Goal: Use online tool/utility: Utilize a website feature to perform a specific function

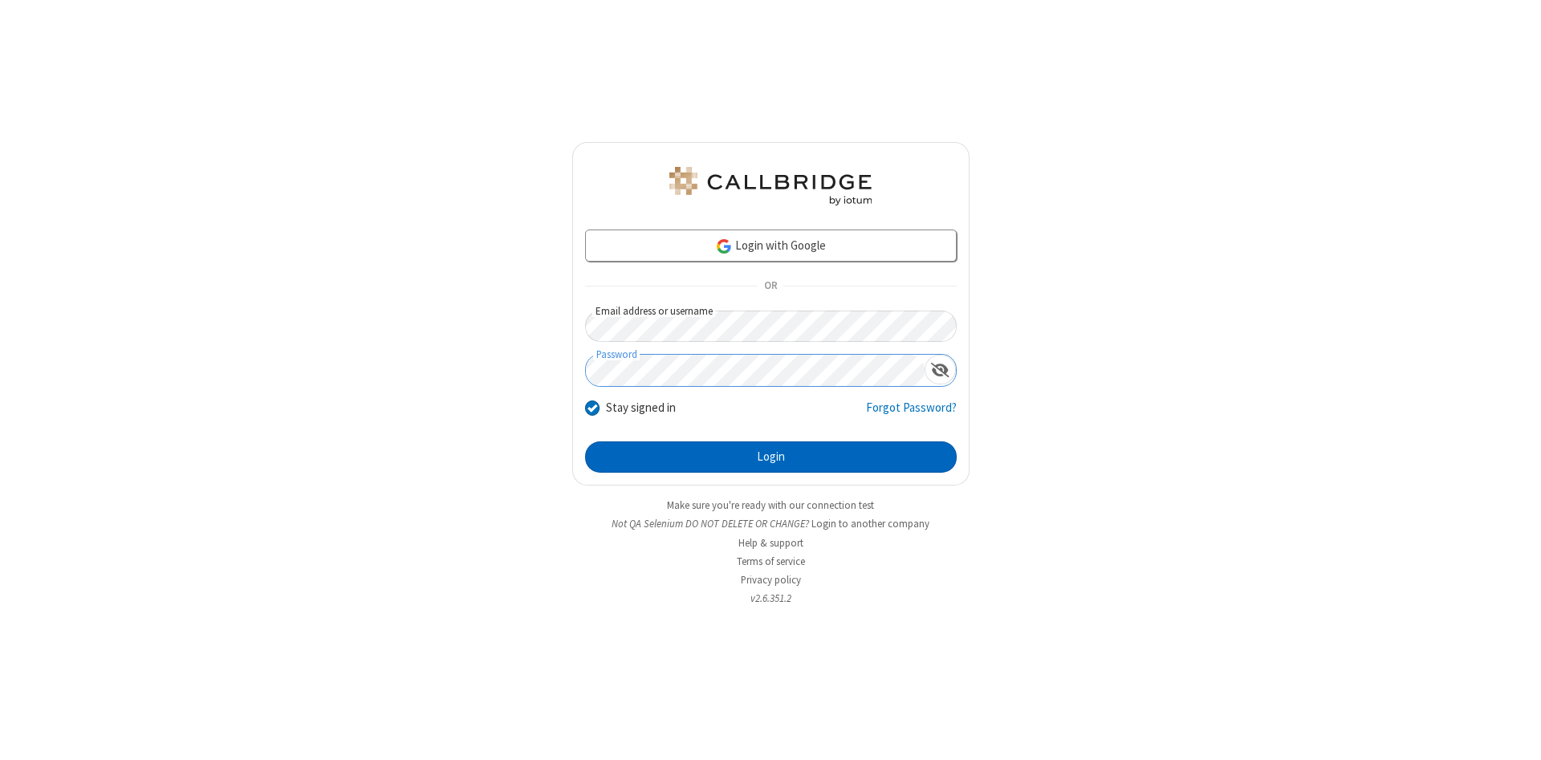
click at [771, 458] on button "Login" at bounding box center [771, 457] width 372 height 32
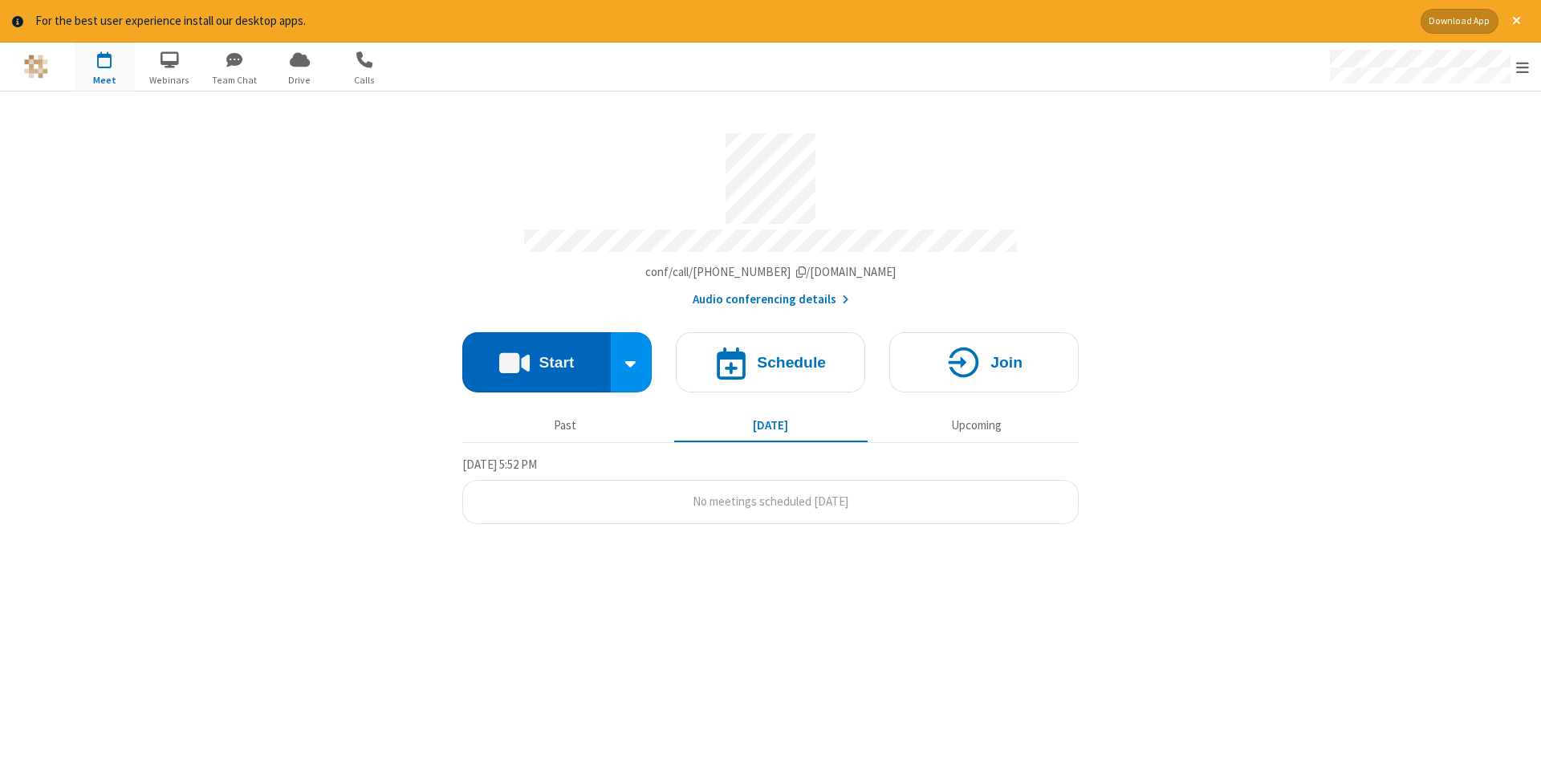
click at [536, 356] on button "Start" at bounding box center [536, 362] width 148 height 60
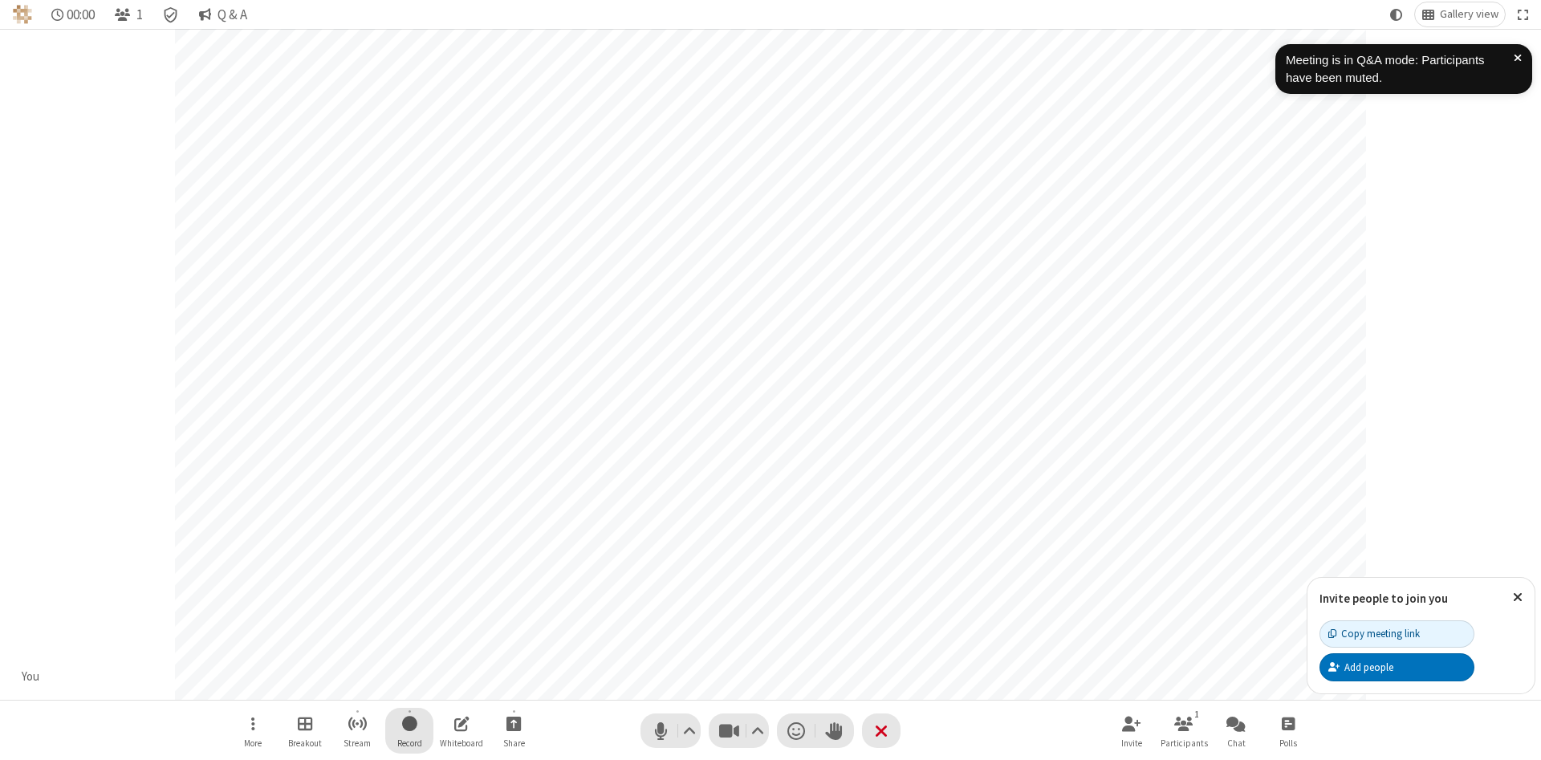
click at [409, 730] on span "Start recording" at bounding box center [409, 724] width 15 height 20
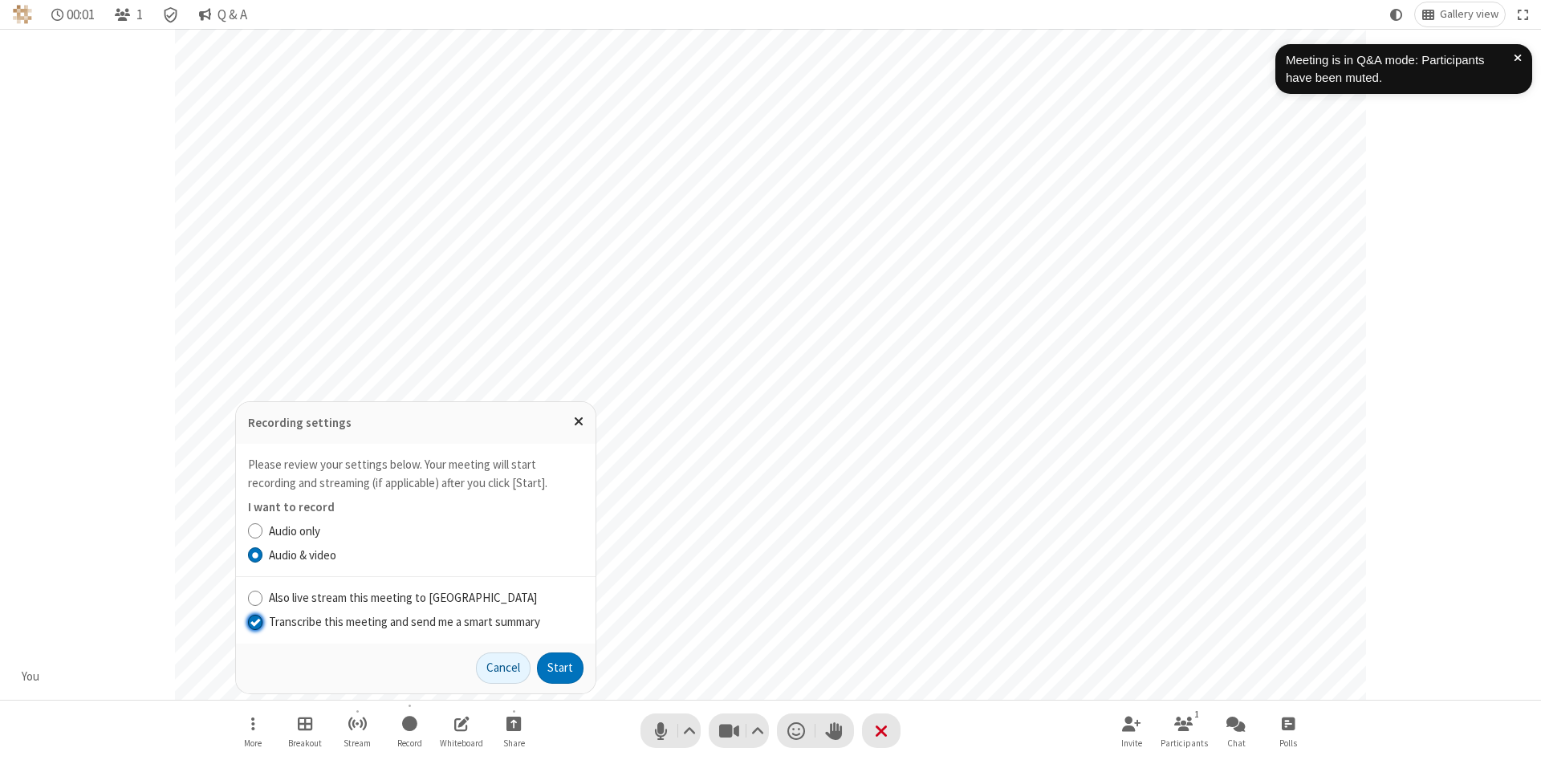
click at [254, 621] on input "Transcribe this meeting and send me a smart summary" at bounding box center [255, 621] width 15 height 17
click at [560, 668] on button "Start" at bounding box center [560, 669] width 47 height 32
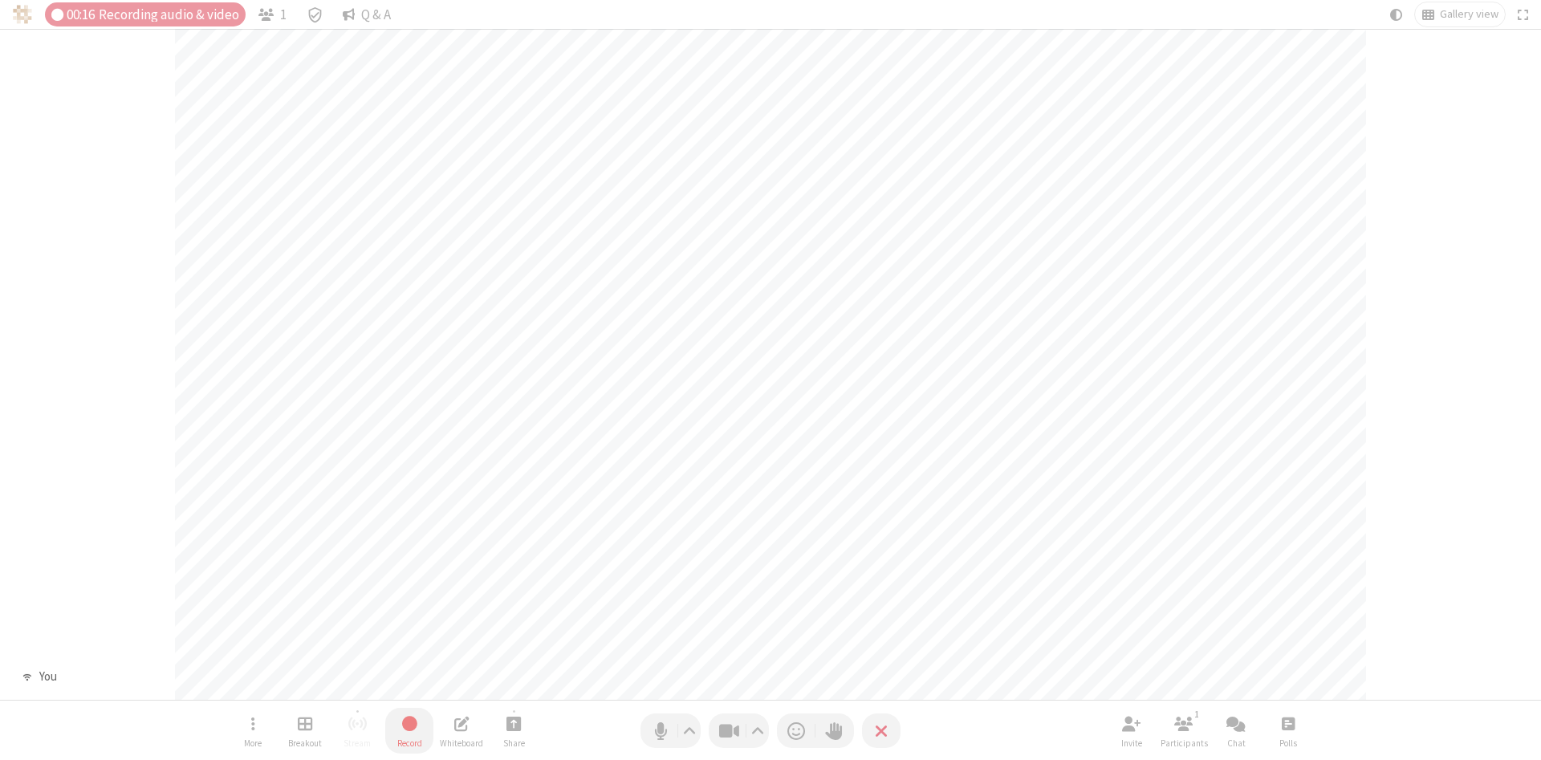
click at [409, 730] on span "Stop recording" at bounding box center [410, 724] width 18 height 20
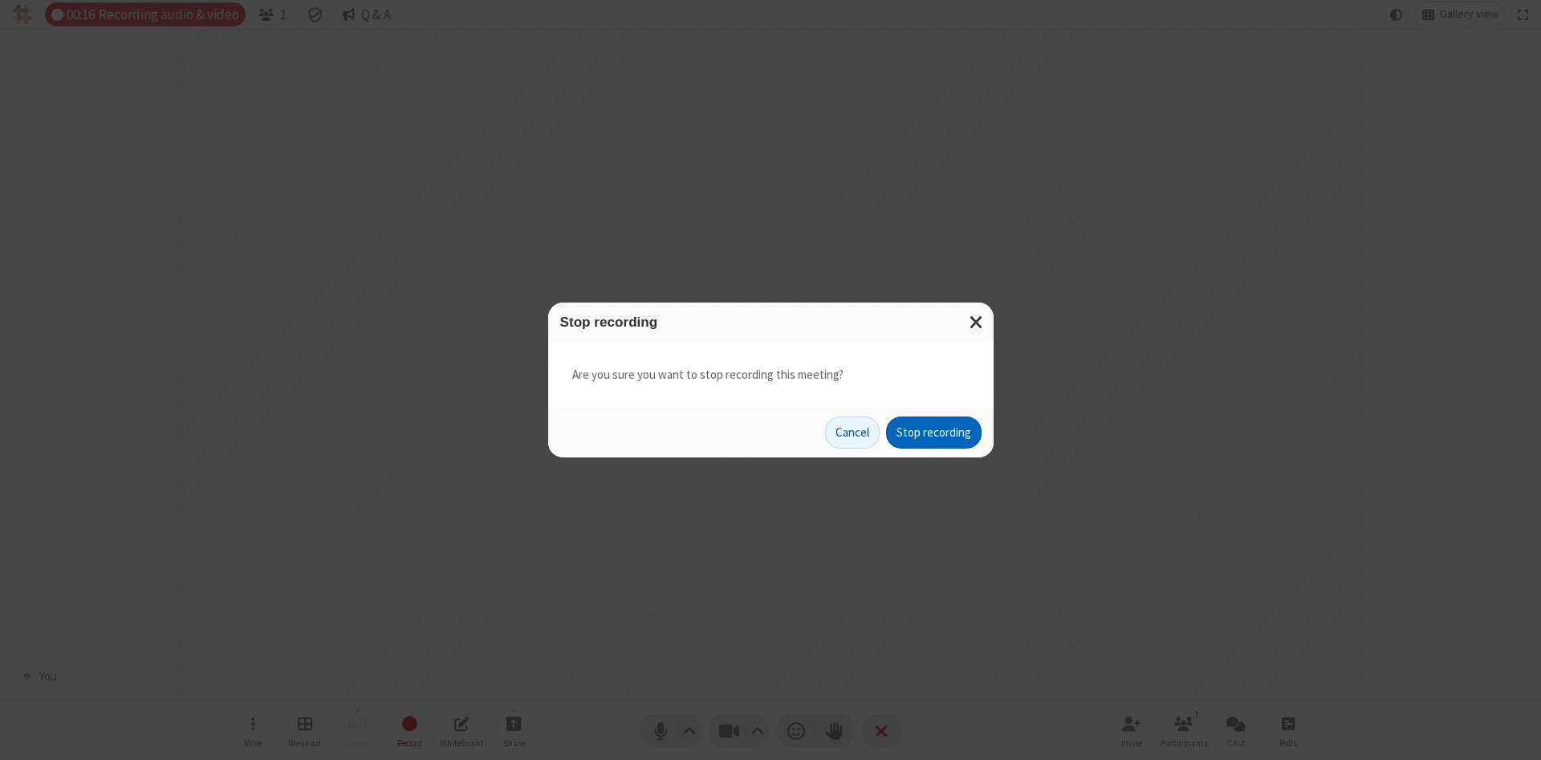
click at [933, 433] on button "Stop recording" at bounding box center [934, 433] width 96 height 32
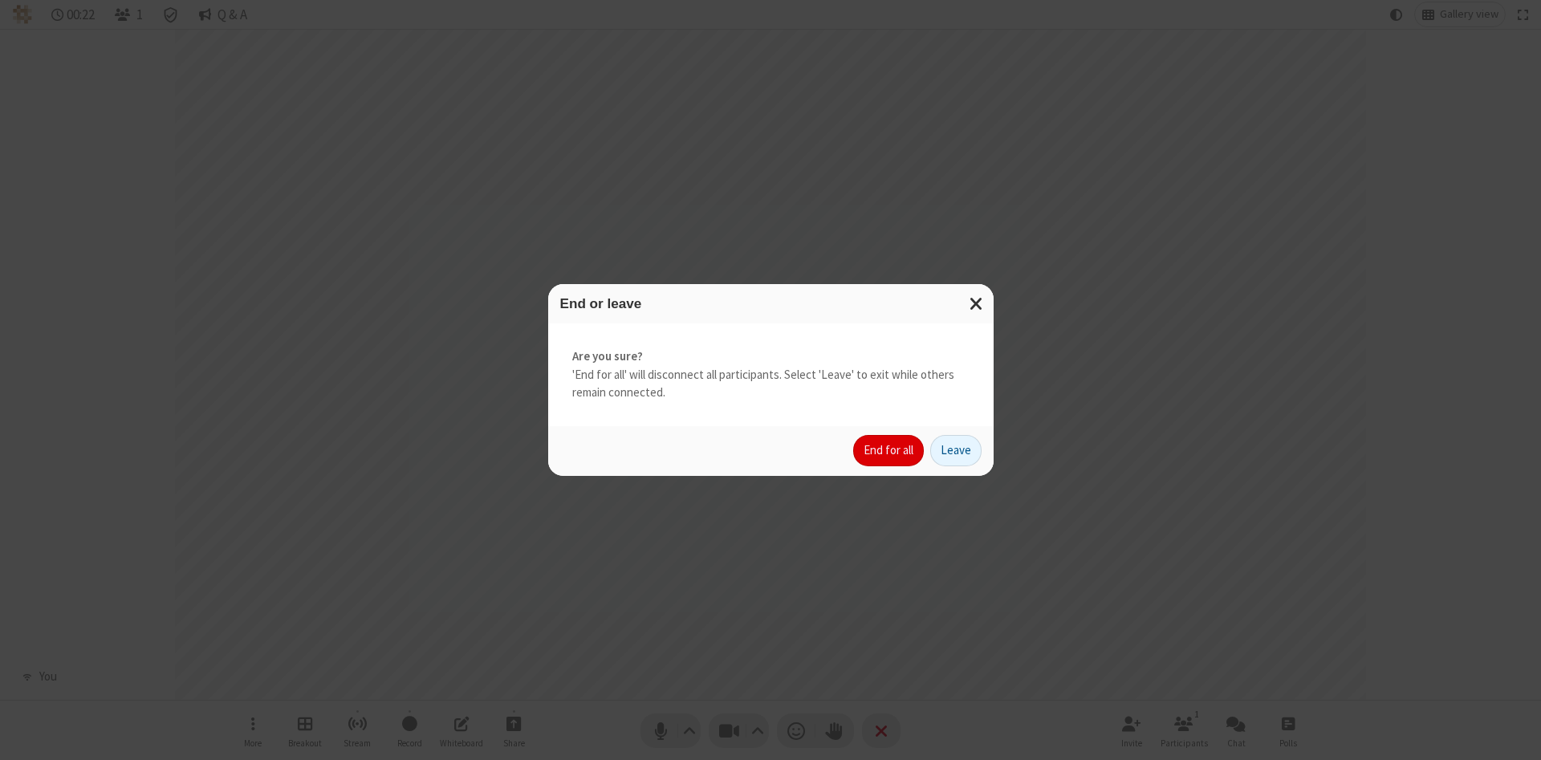
click at [889, 450] on button "End for all" at bounding box center [888, 451] width 71 height 32
